Goal: Navigation & Orientation: Find specific page/section

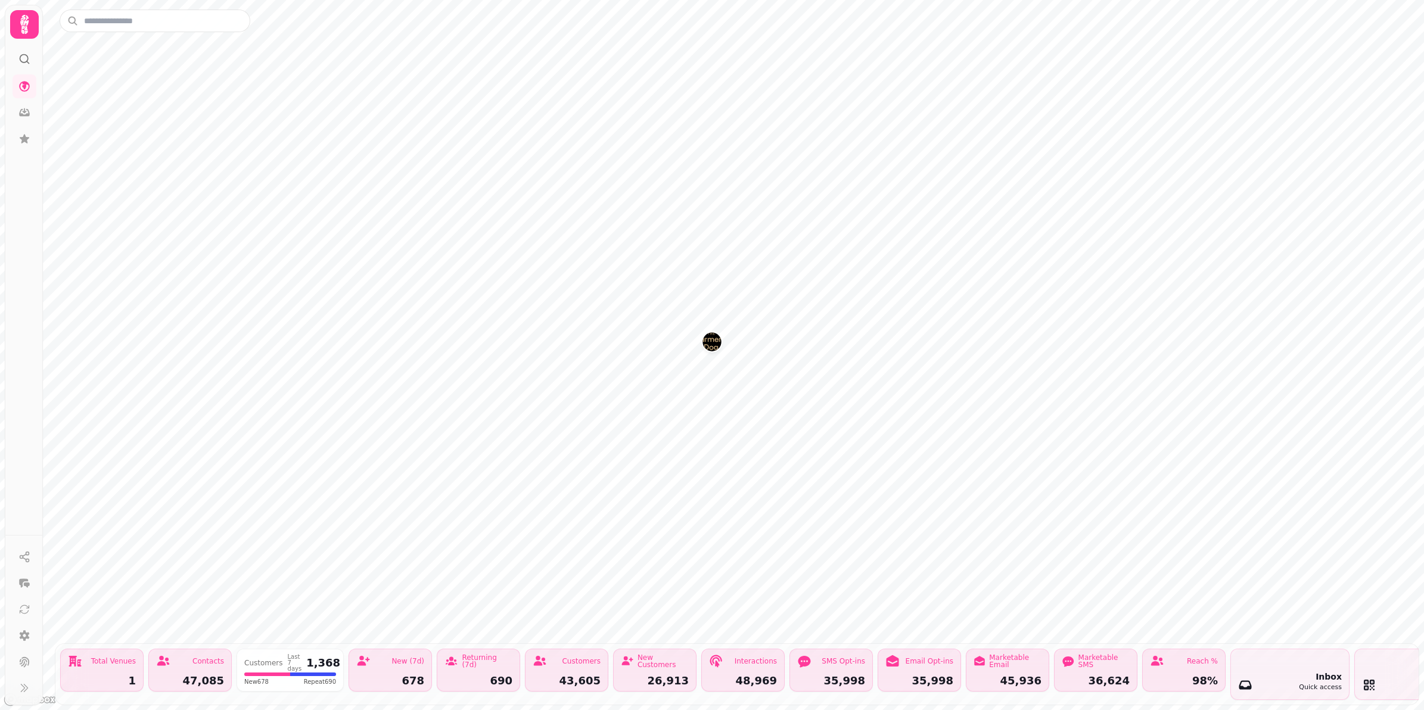
click at [21, 23] on icon at bounding box center [24, 24] width 8 height 19
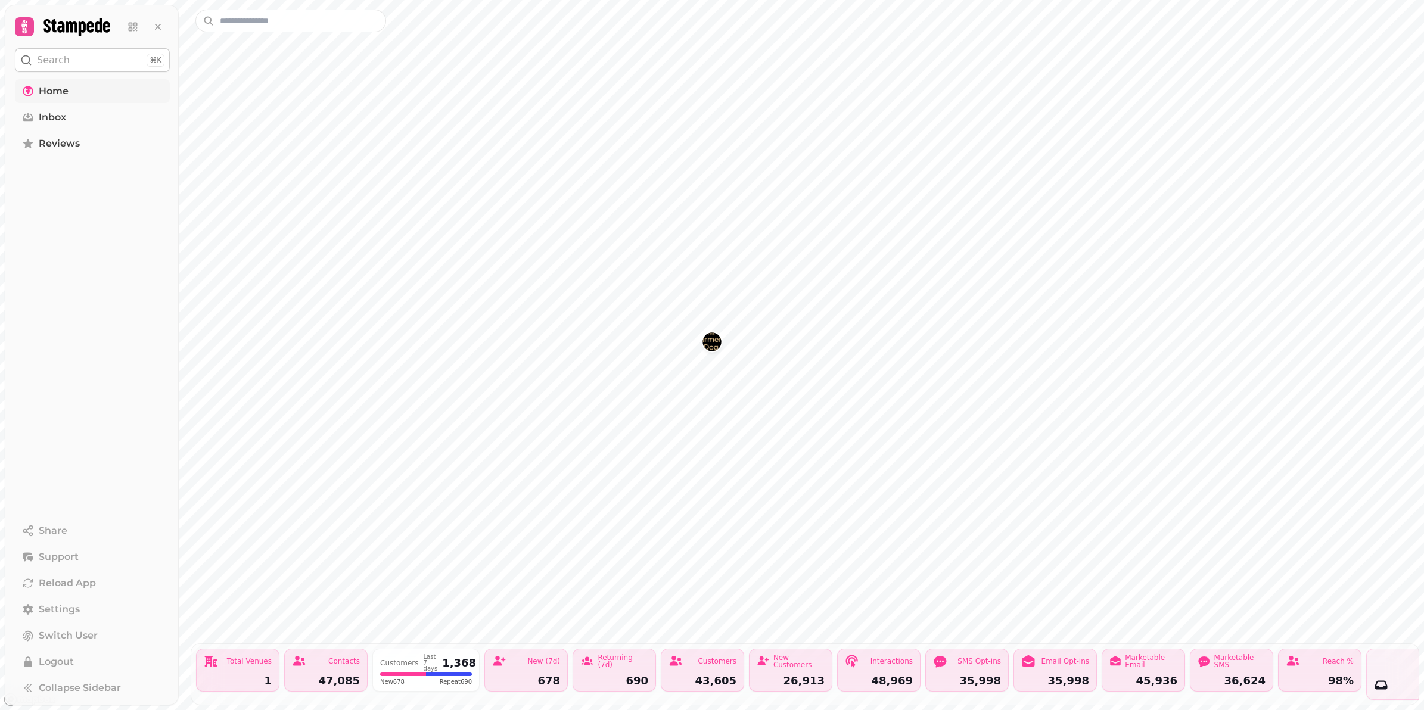
click at [42, 94] on span "Home" at bounding box center [54, 91] width 30 height 14
click at [70, 94] on link "Home" at bounding box center [92, 91] width 155 height 24
click at [66, 40] on div at bounding box center [92, 24] width 174 height 38
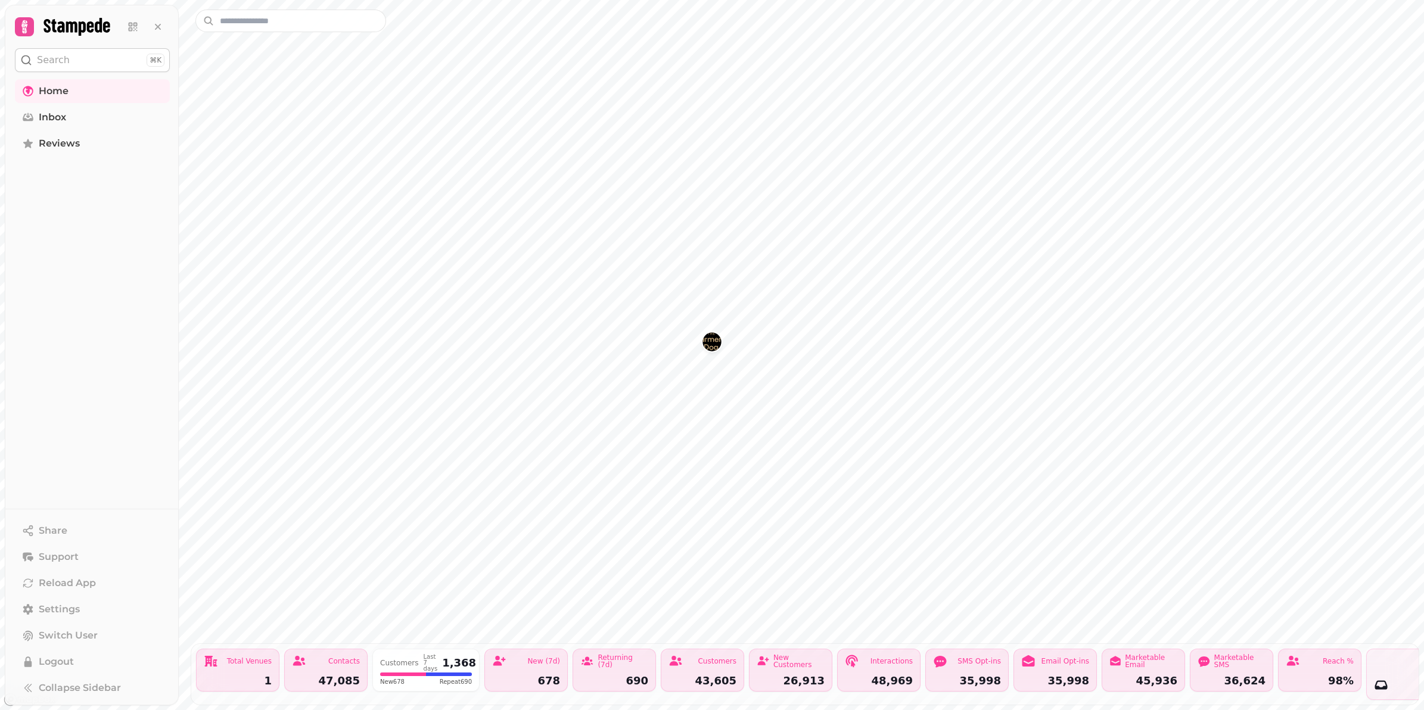
click at [66, 25] on icon at bounding box center [76, 27] width 66 height 18
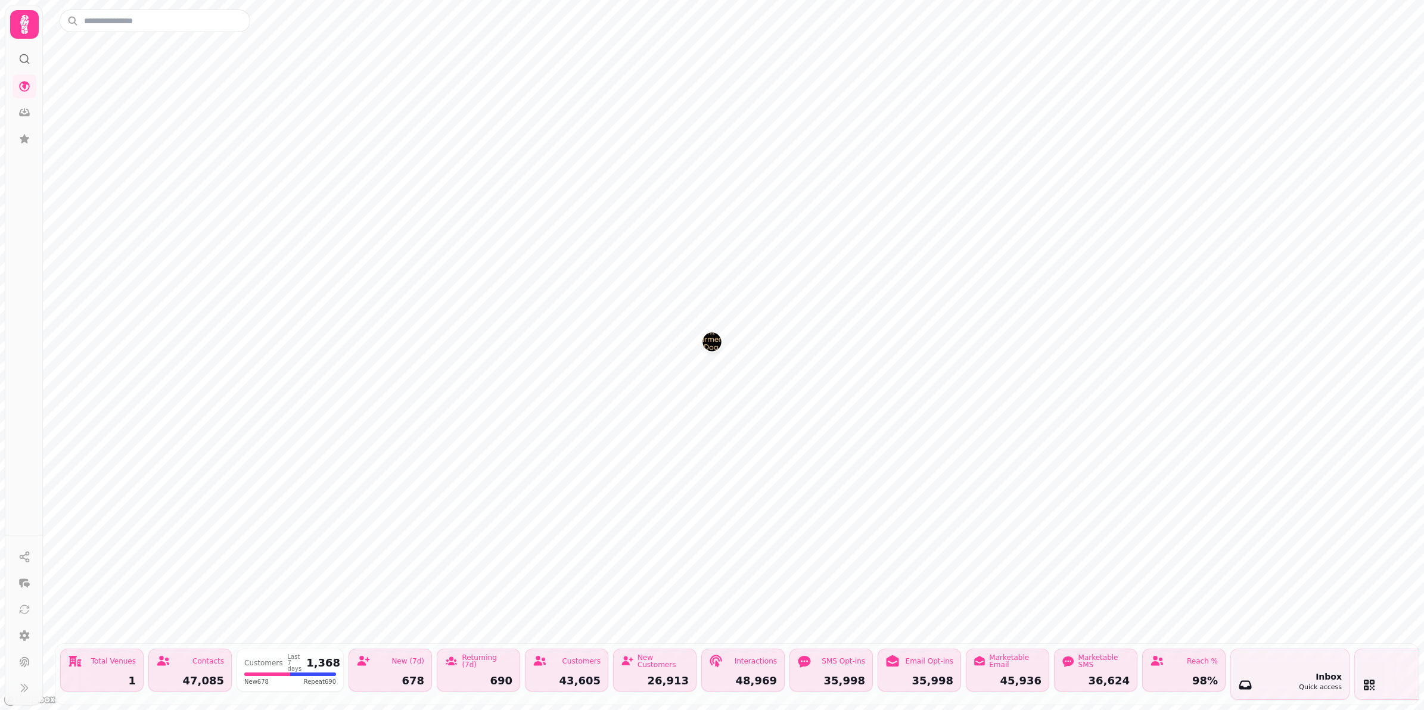
click at [22, 29] on icon at bounding box center [25, 25] width 24 height 24
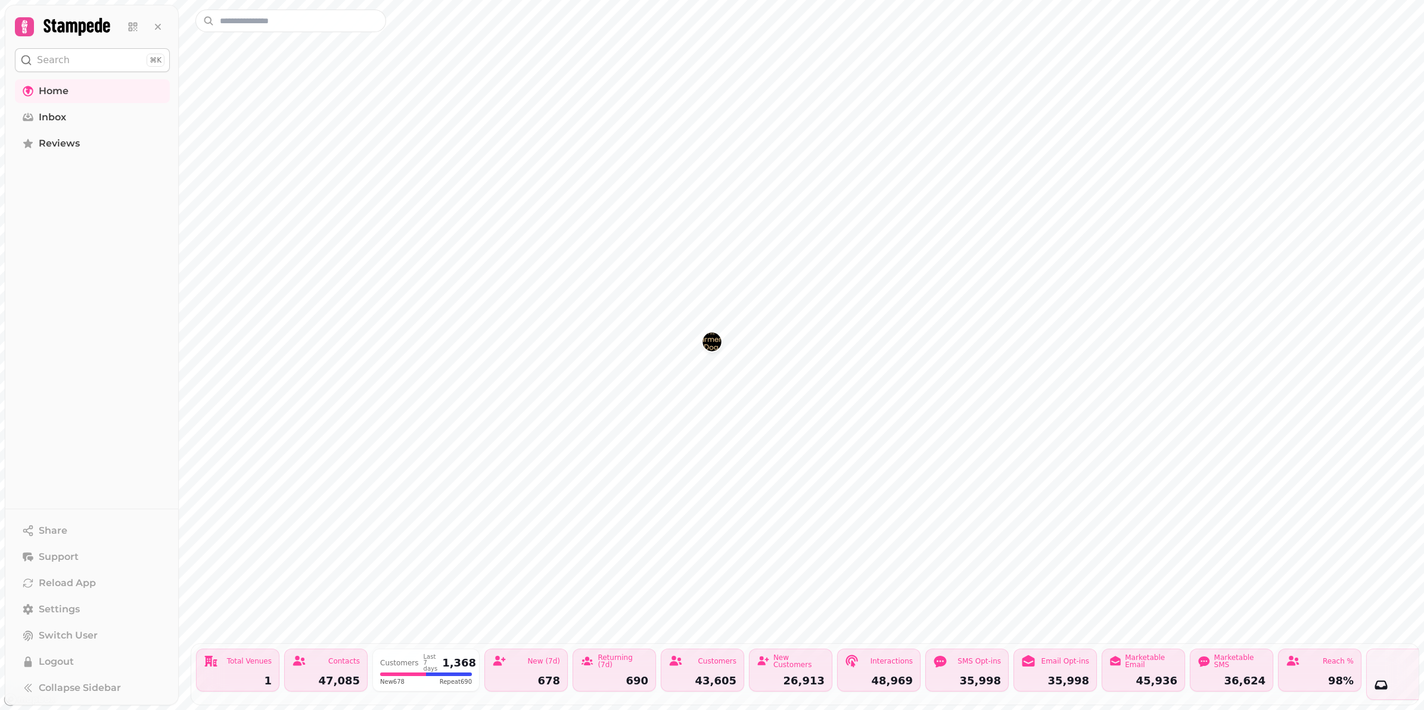
click at [92, 22] on icon at bounding box center [76, 27] width 67 height 18
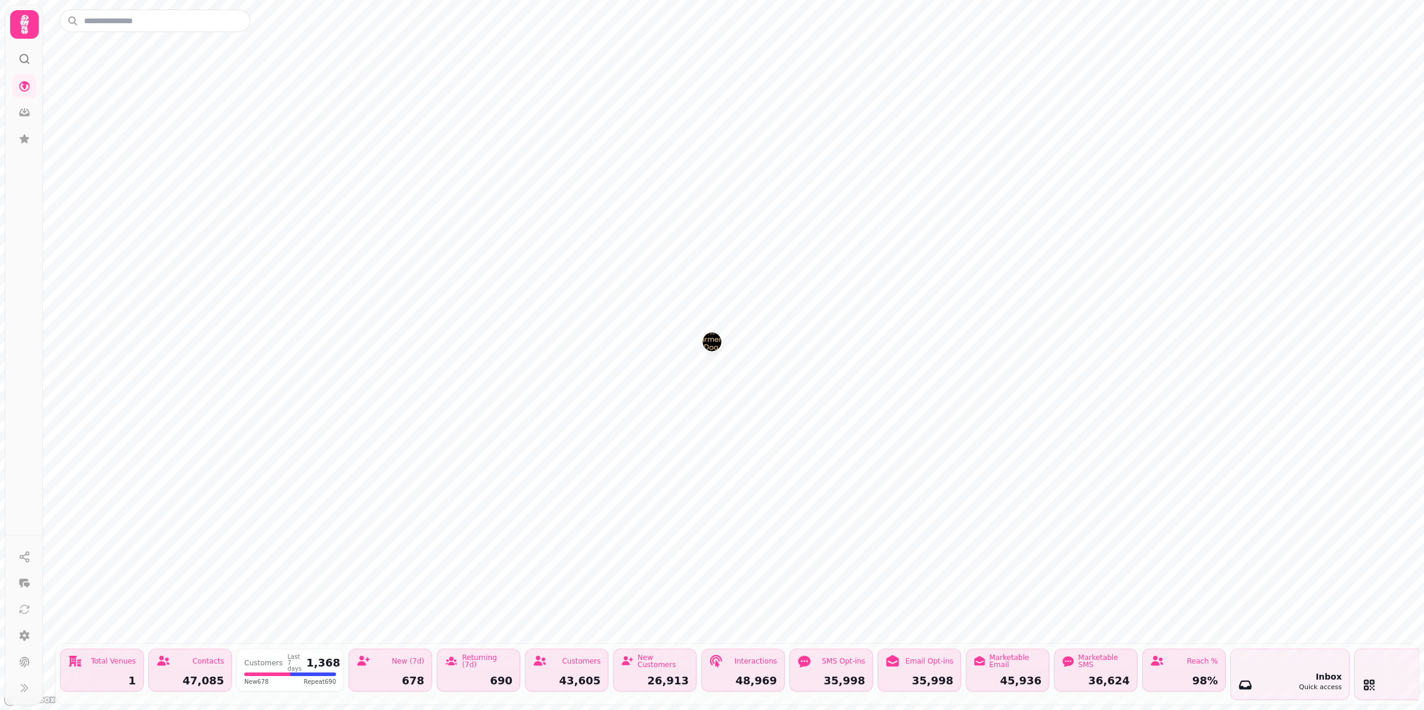
click at [39, 33] on div at bounding box center [24, 21] width 38 height 33
click at [31, 32] on icon at bounding box center [25, 25] width 24 height 24
